Goal: Task Accomplishment & Management: Manage account settings

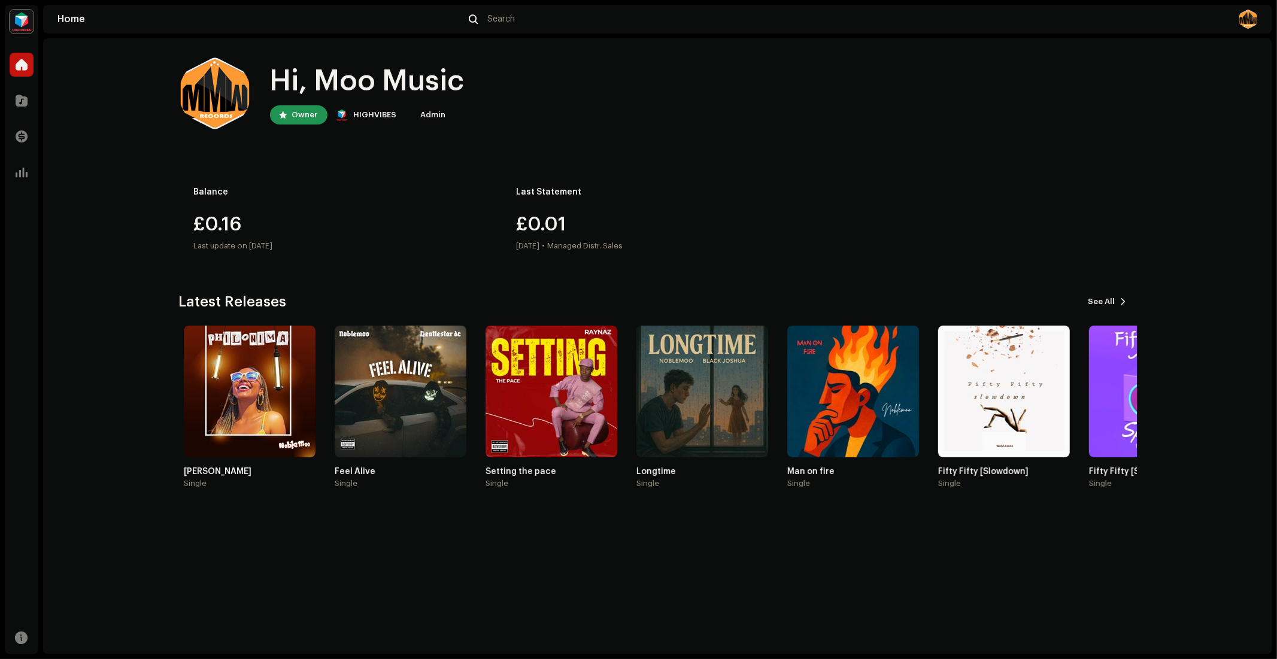
click at [247, 394] on img at bounding box center [250, 392] width 132 height 132
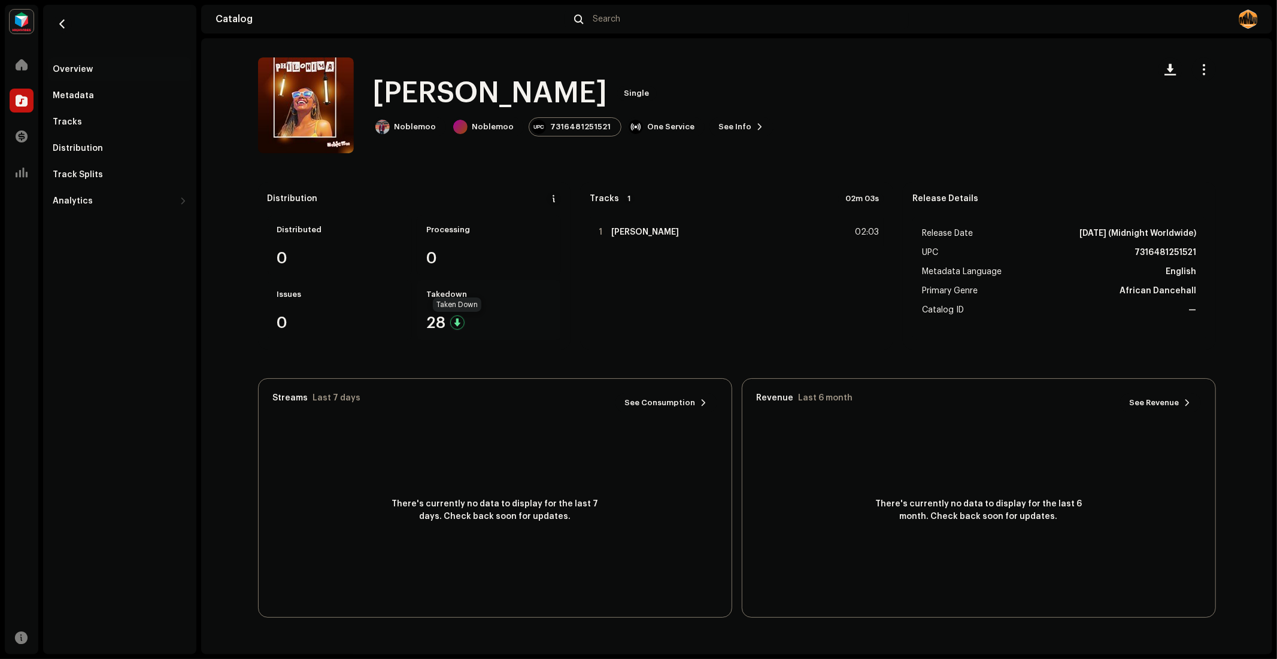
click at [455, 321] on div at bounding box center [457, 322] width 14 height 14
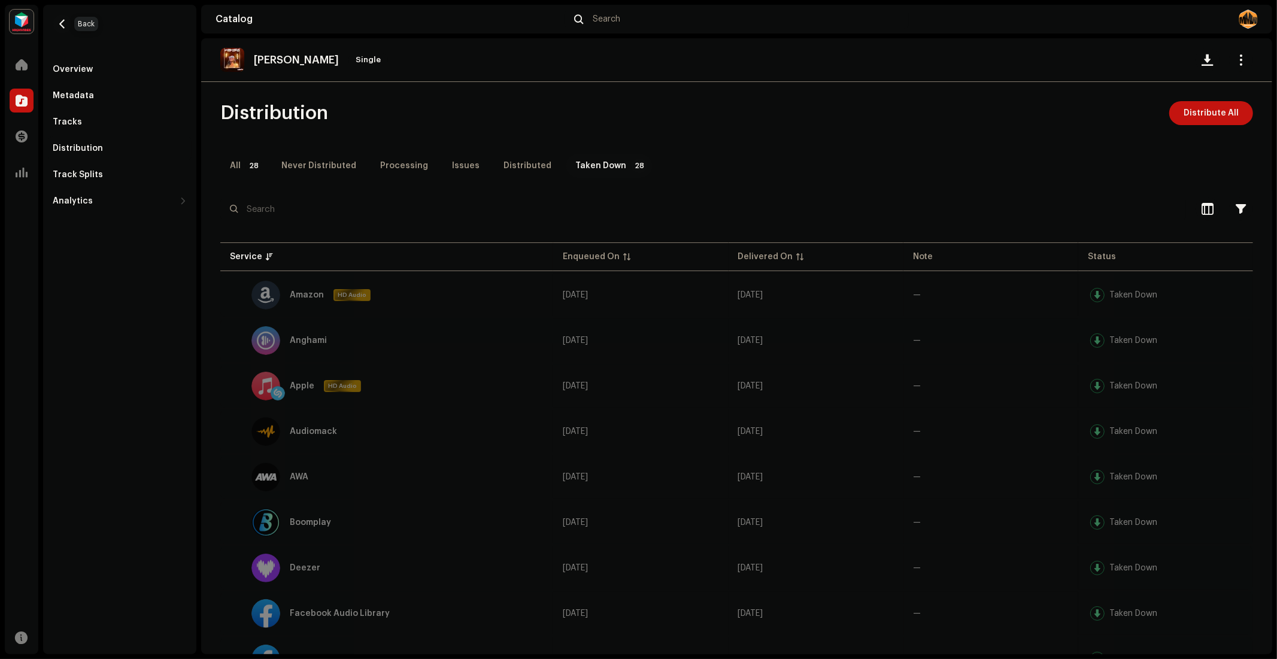
click at [62, 26] on span "button" at bounding box center [62, 24] width 9 height 10
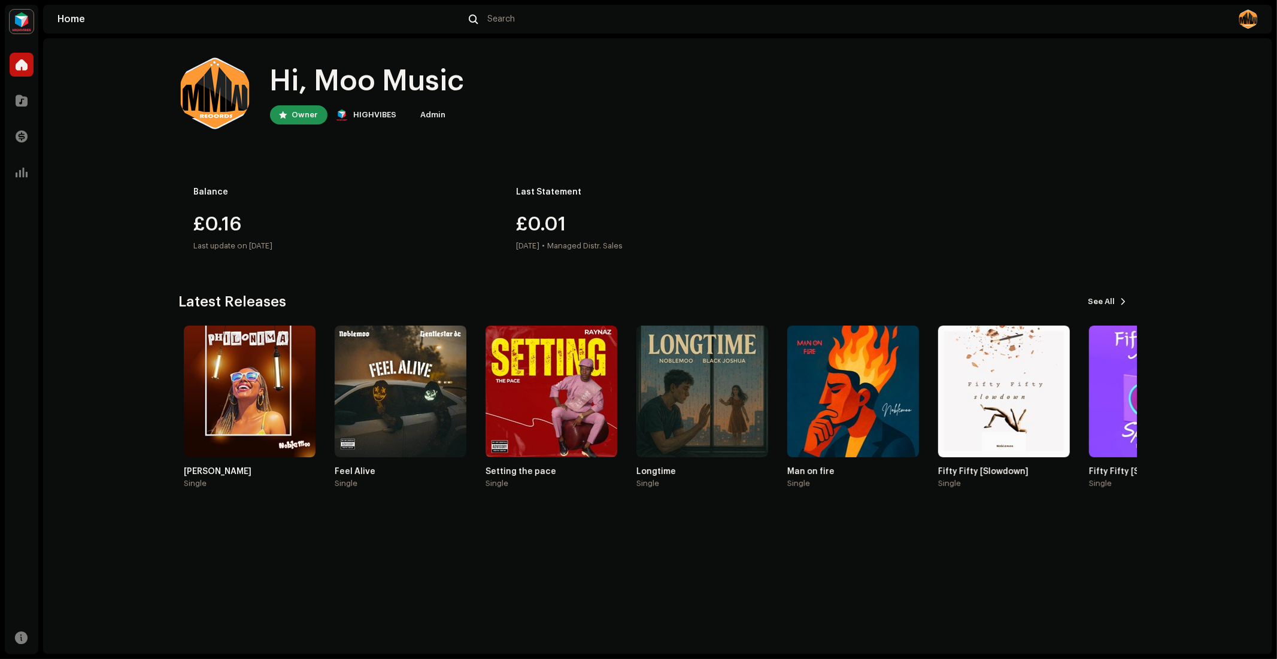
click at [385, 369] on img at bounding box center [401, 392] width 132 height 132
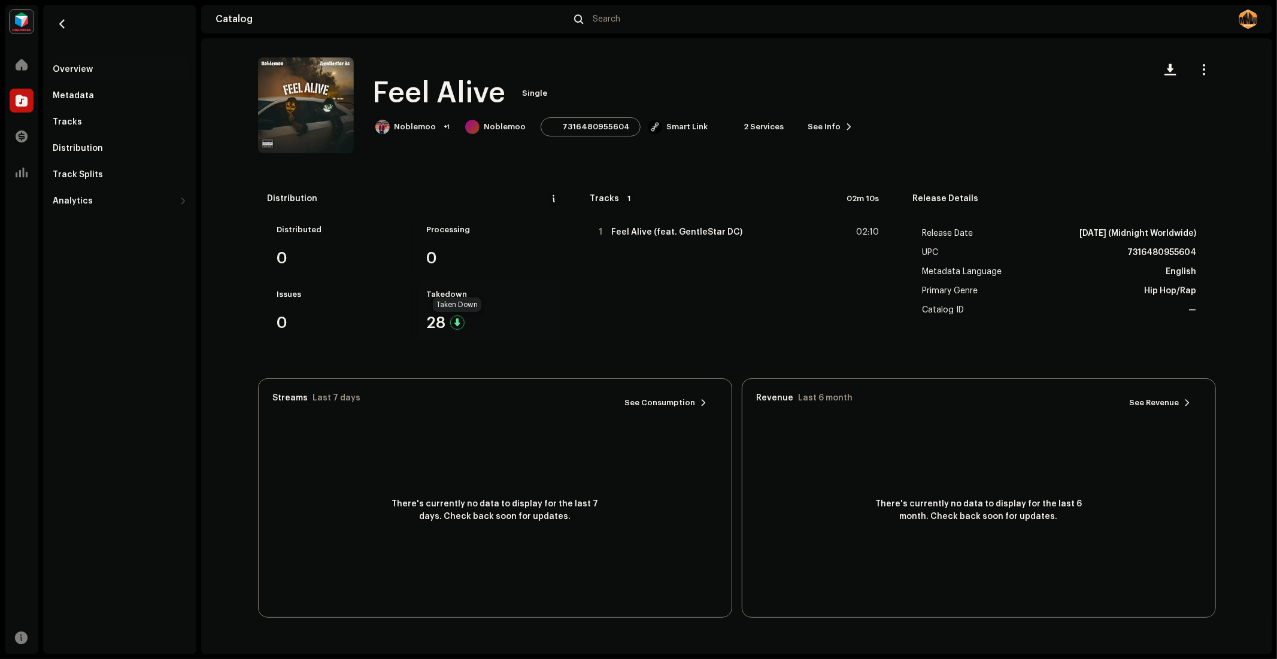
click at [451, 321] on div at bounding box center [457, 322] width 14 height 14
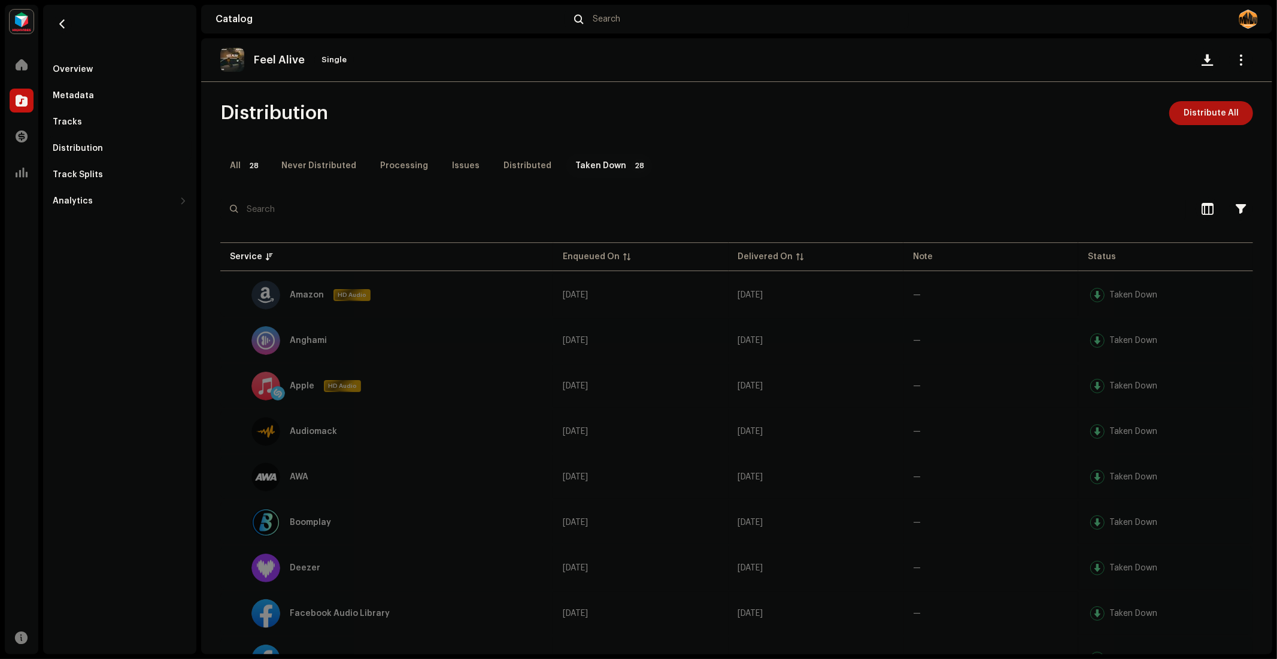
click at [1204, 109] on span "Distribute All" at bounding box center [1210, 113] width 55 height 24
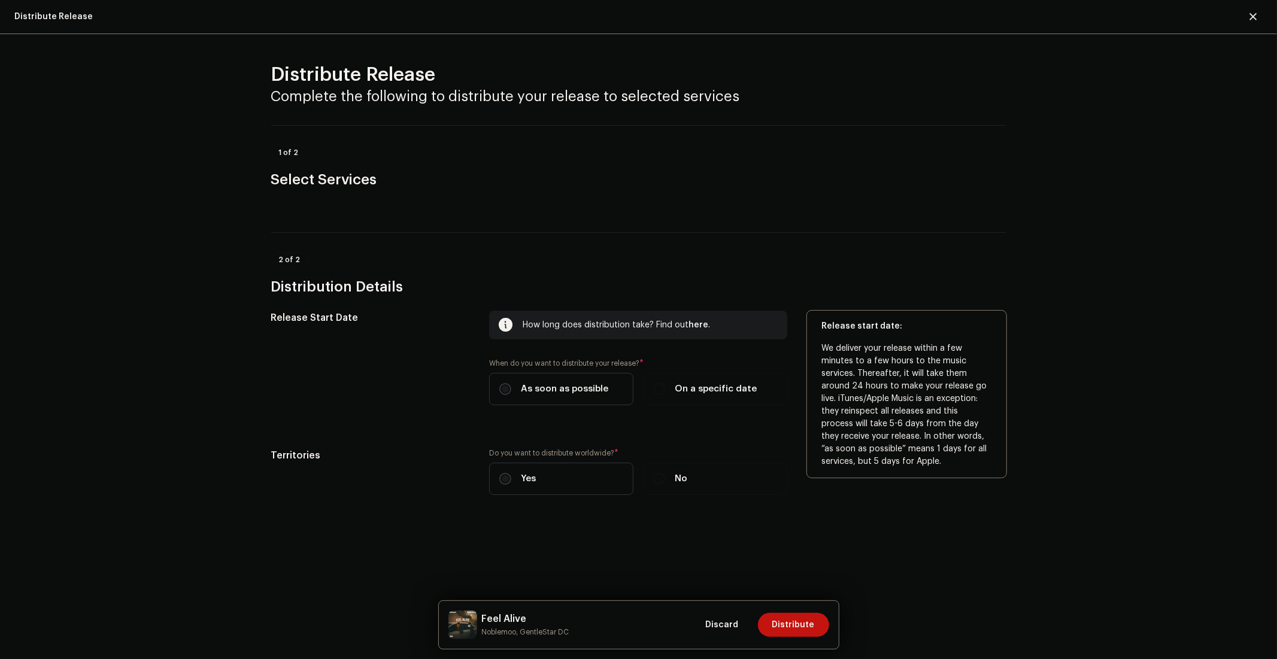
click at [503, 391] on input "As soon as possible" at bounding box center [505, 389] width 12 height 12
click at [506, 390] on input "As soon as possible" at bounding box center [505, 389] width 12 height 12
click at [546, 391] on span "As soon as possible" at bounding box center [564, 388] width 87 height 13
click at [511, 391] on input "As soon as possible" at bounding box center [505, 389] width 12 height 12
click at [704, 385] on span "On a specific date" at bounding box center [715, 388] width 82 height 13
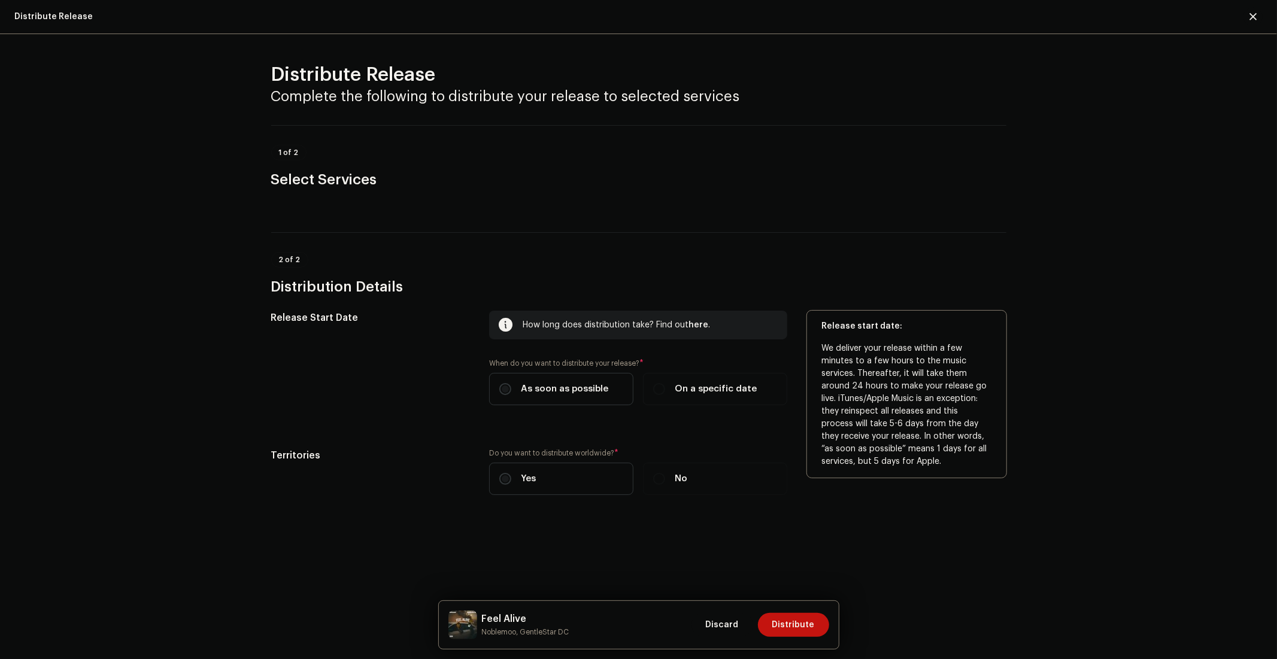
click at [665, 385] on input "On a specific date" at bounding box center [659, 389] width 12 height 12
radio input "true"
click at [563, 387] on span "As soon as possible" at bounding box center [564, 388] width 87 height 13
click at [511, 387] on input "As soon as possible" at bounding box center [505, 389] width 12 height 12
radio input "true"
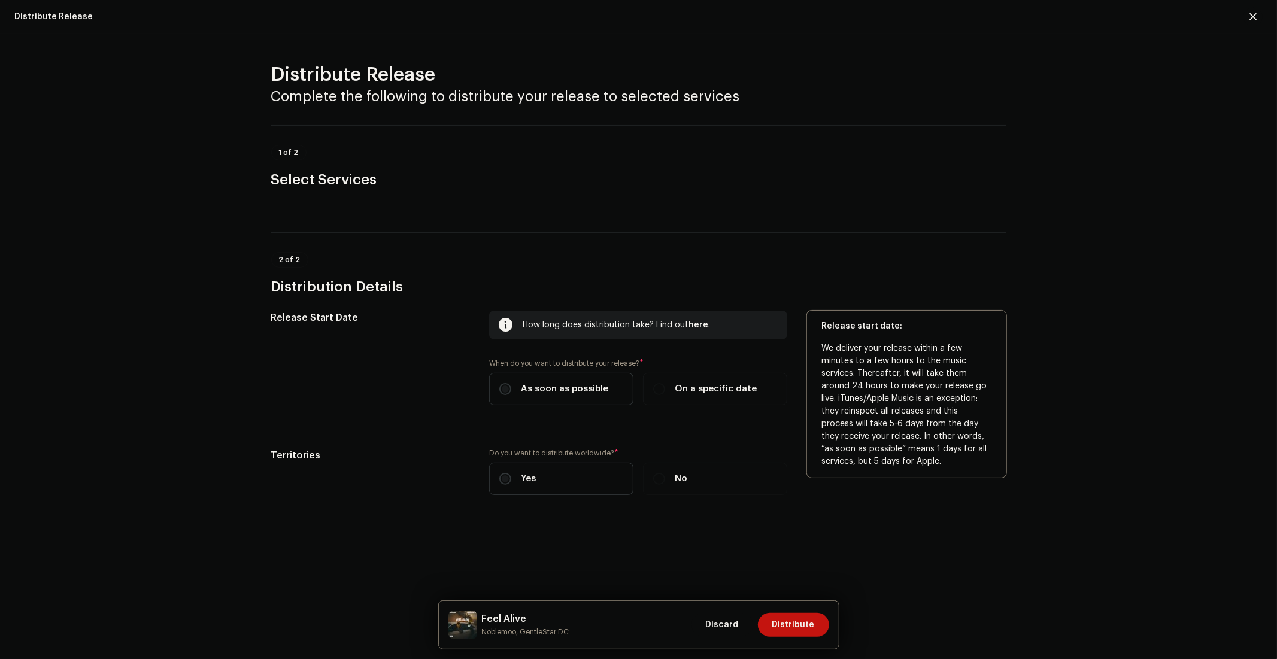
click at [691, 381] on label "On a specific date" at bounding box center [715, 389] width 144 height 32
click at [665, 383] on input "On a specific date" at bounding box center [659, 389] width 12 height 12
radio input "true"
click at [518, 449] on input "text" at bounding box center [638, 449] width 298 height 31
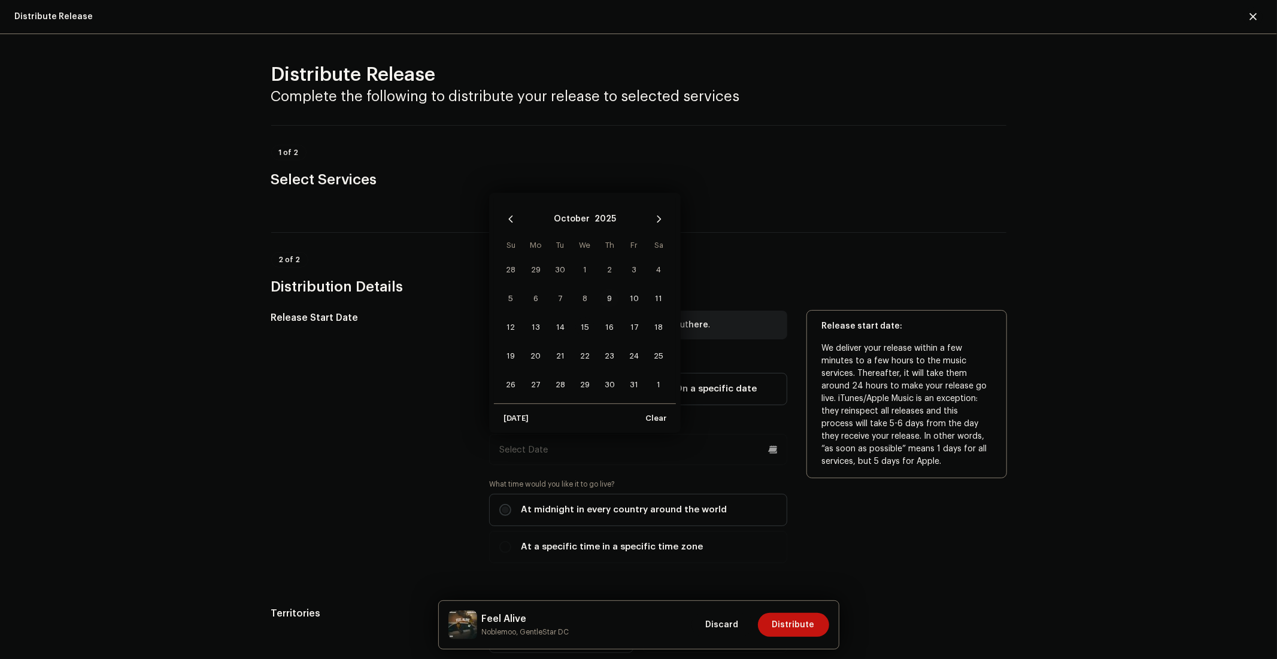
click at [579, 329] on span "15" at bounding box center [584, 326] width 19 height 19
type input "[DATE]"
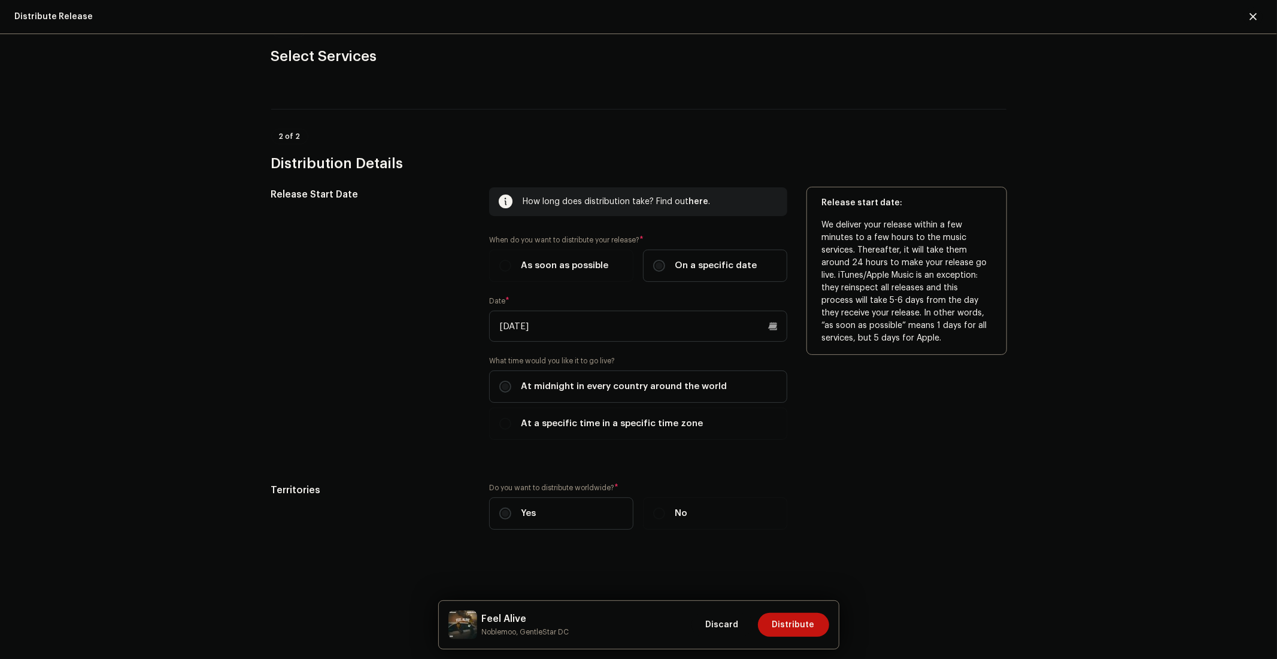
scroll to position [126, 0]
click at [792, 614] on span "Distribute" at bounding box center [793, 625] width 42 height 24
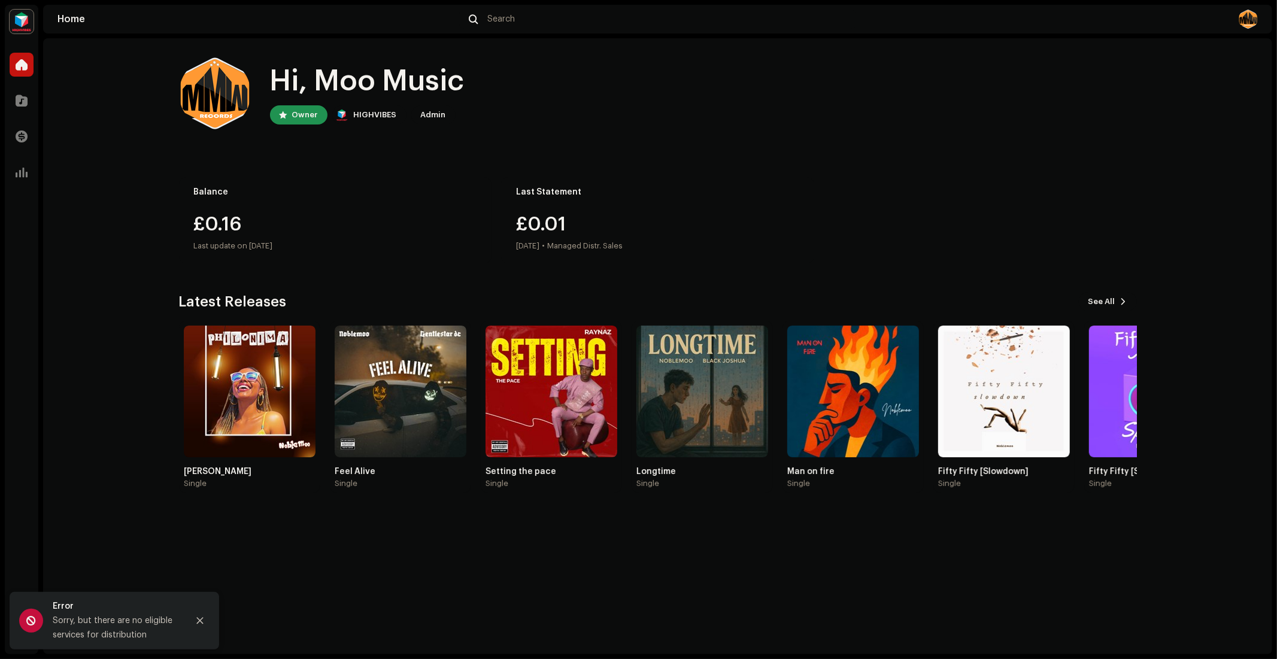
click at [266, 388] on img at bounding box center [250, 392] width 132 height 132
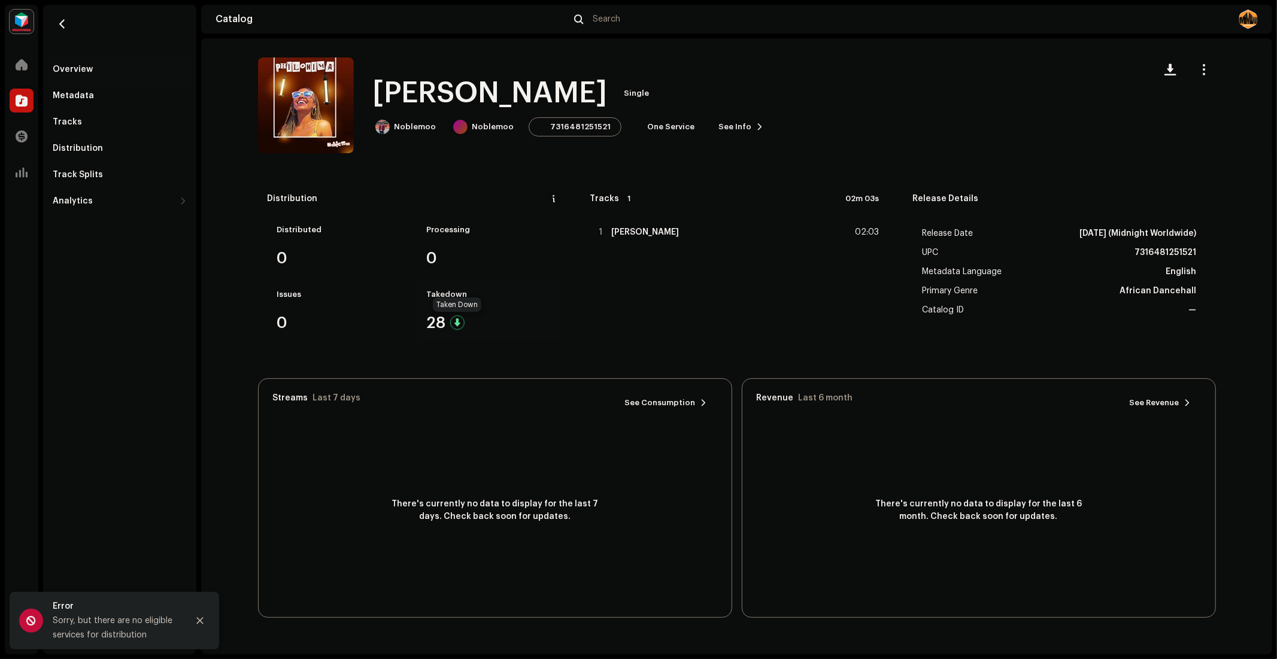
click at [454, 322] on div at bounding box center [457, 322] width 14 height 14
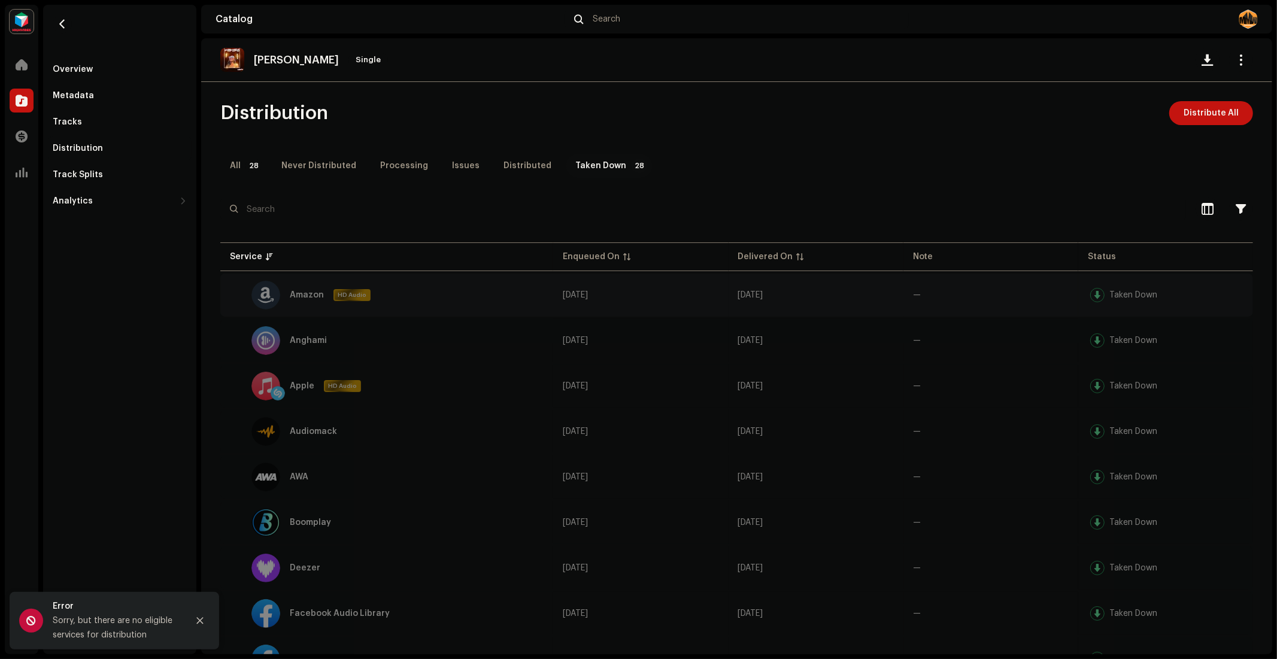
click at [226, 290] on td "Amazon HD Audio" at bounding box center [386, 294] width 333 height 43
click at [234, 298] on div "Amazon HD Audio" at bounding box center [387, 295] width 314 height 29
click at [591, 164] on div "Taken Down" at bounding box center [600, 166] width 51 height 24
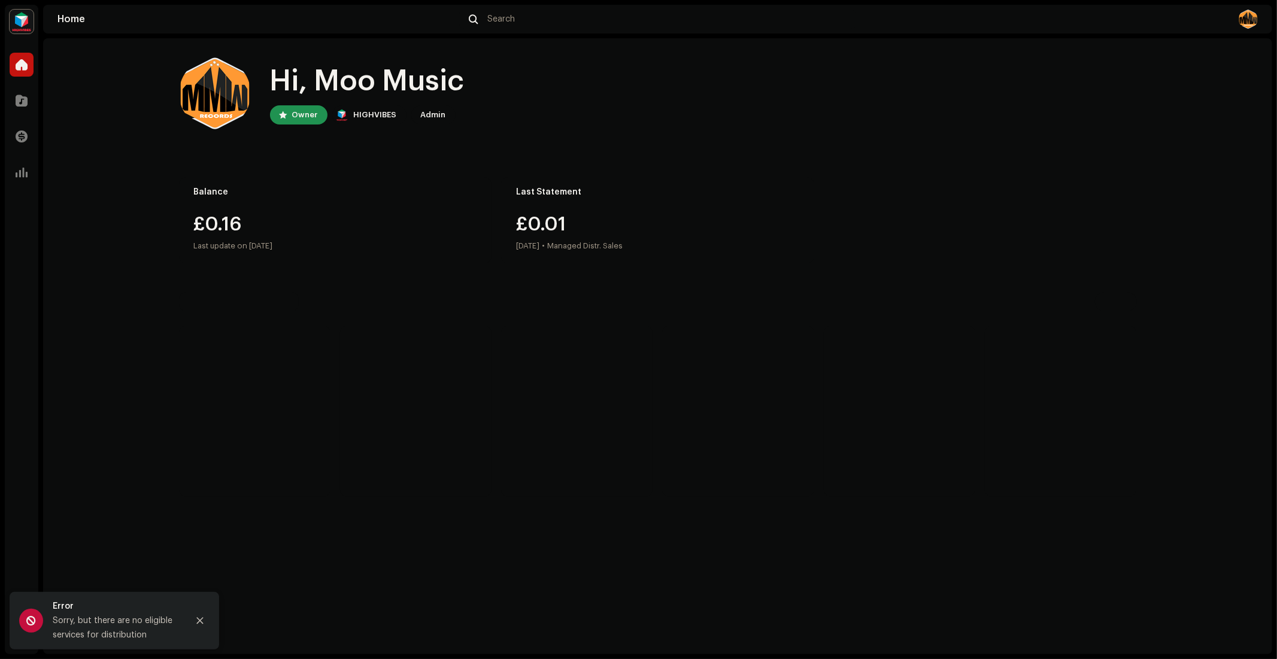
click at [209, 213] on div "Balance £0.16 Last update on [DATE]" at bounding box center [335, 220] width 313 height 86
